Goal: Information Seeking & Learning: Learn about a topic

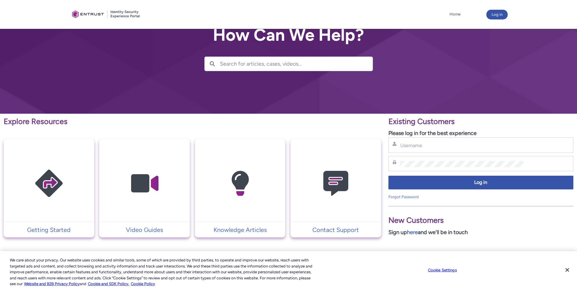
scroll to position [30, 0]
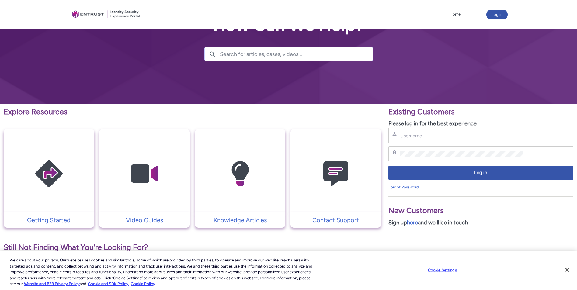
click at [51, 173] on img at bounding box center [49, 173] width 58 height 65
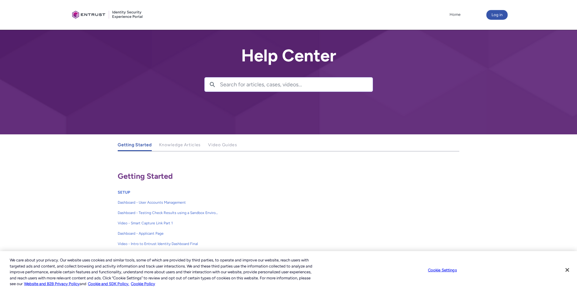
click at [128, 144] on span "Getting Started" at bounding box center [135, 144] width 34 height 5
